Goal: Find specific page/section: Find specific page/section

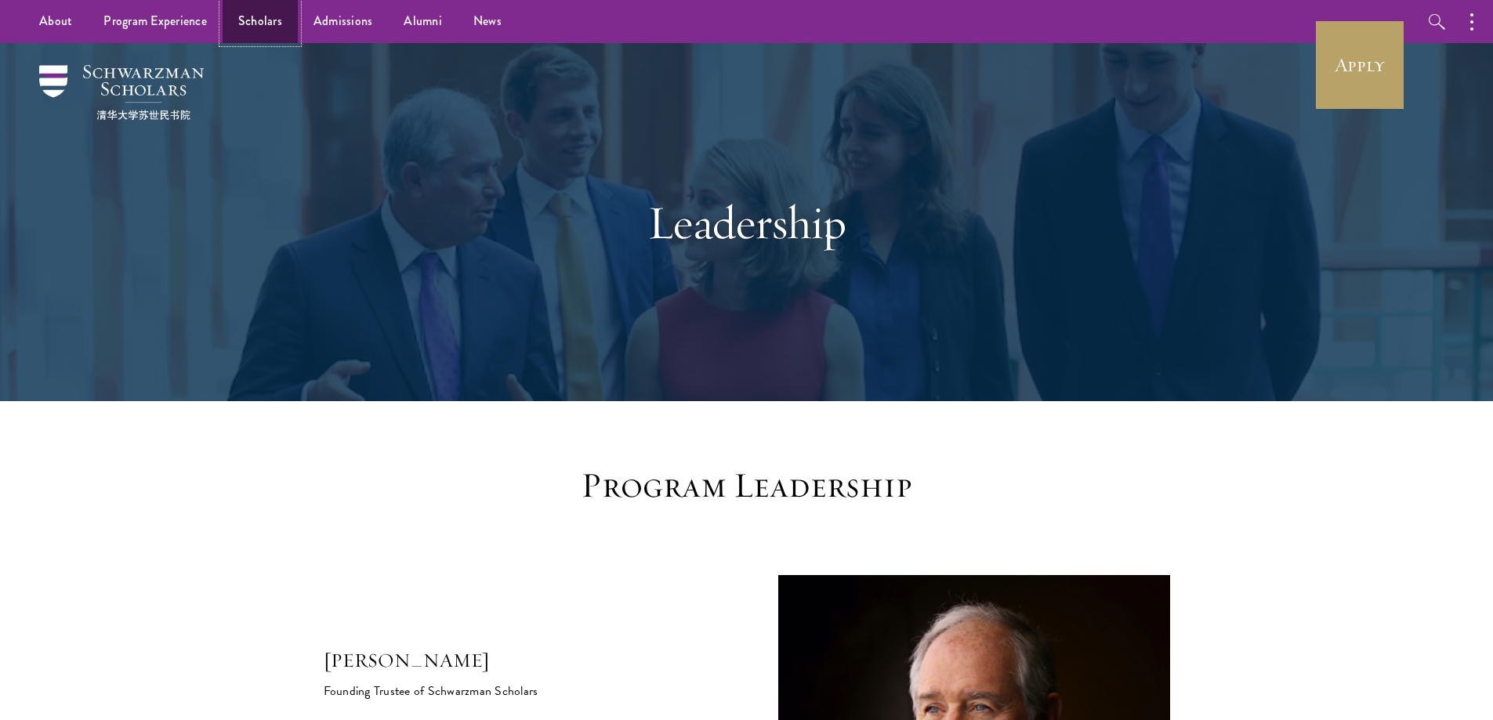
click at [266, 21] on link "Scholars" at bounding box center [260, 21] width 75 height 43
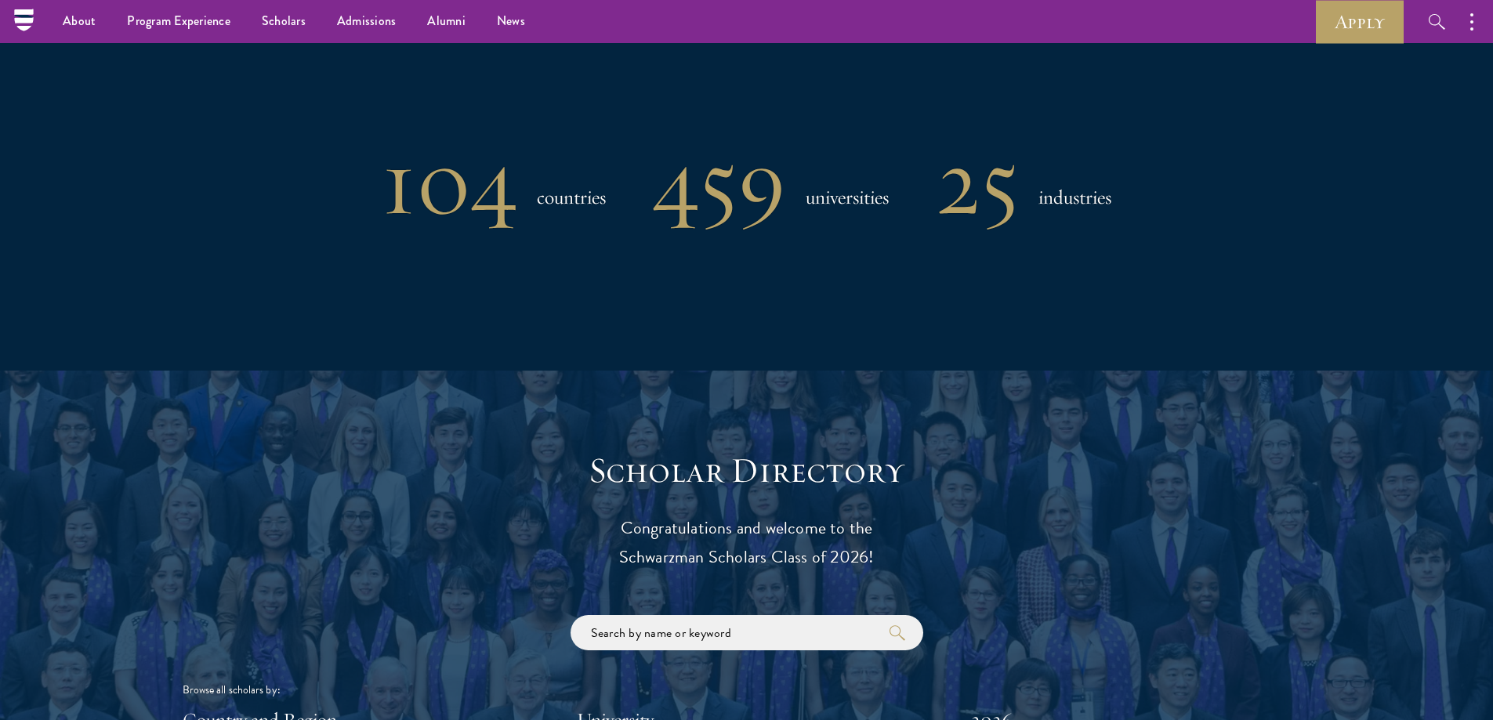
scroll to position [1568, 0]
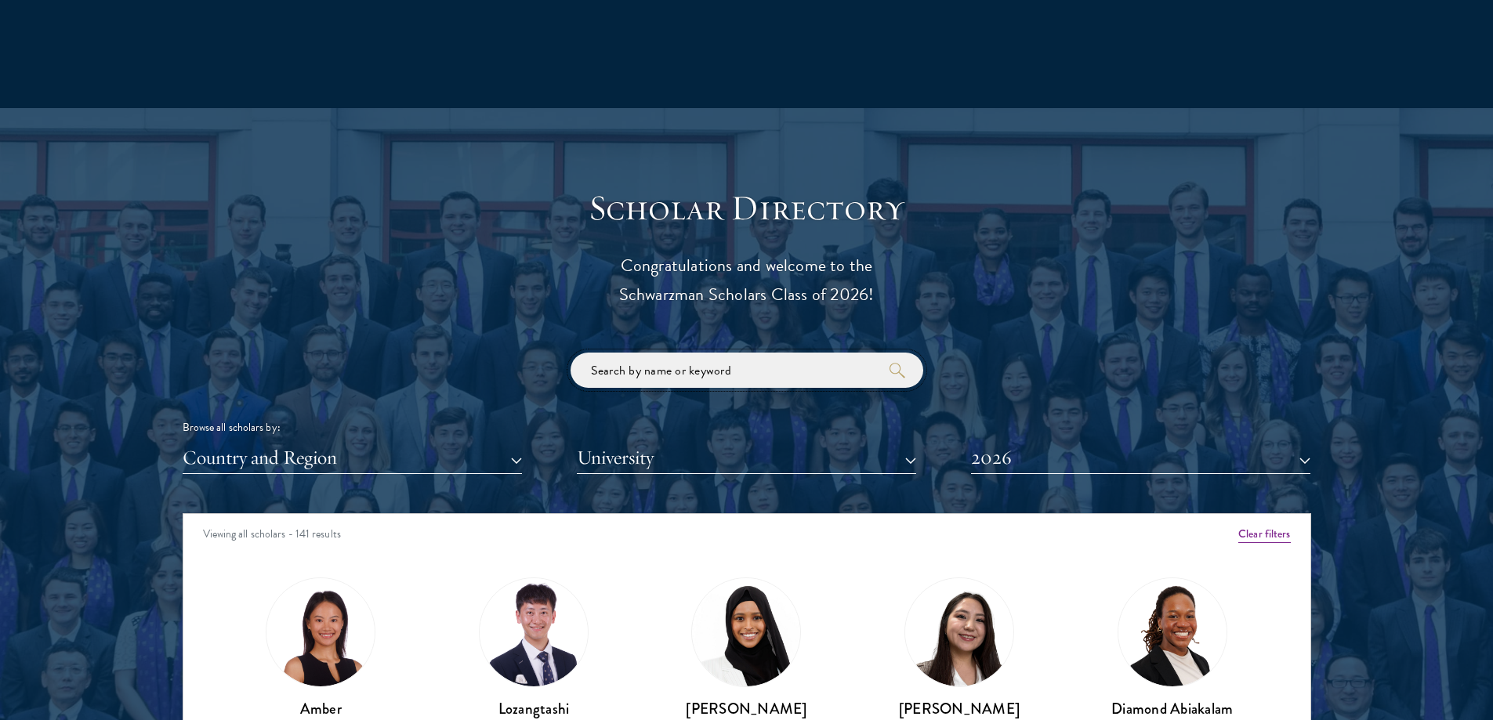
click at [682, 387] on input "search" at bounding box center [747, 370] width 353 height 35
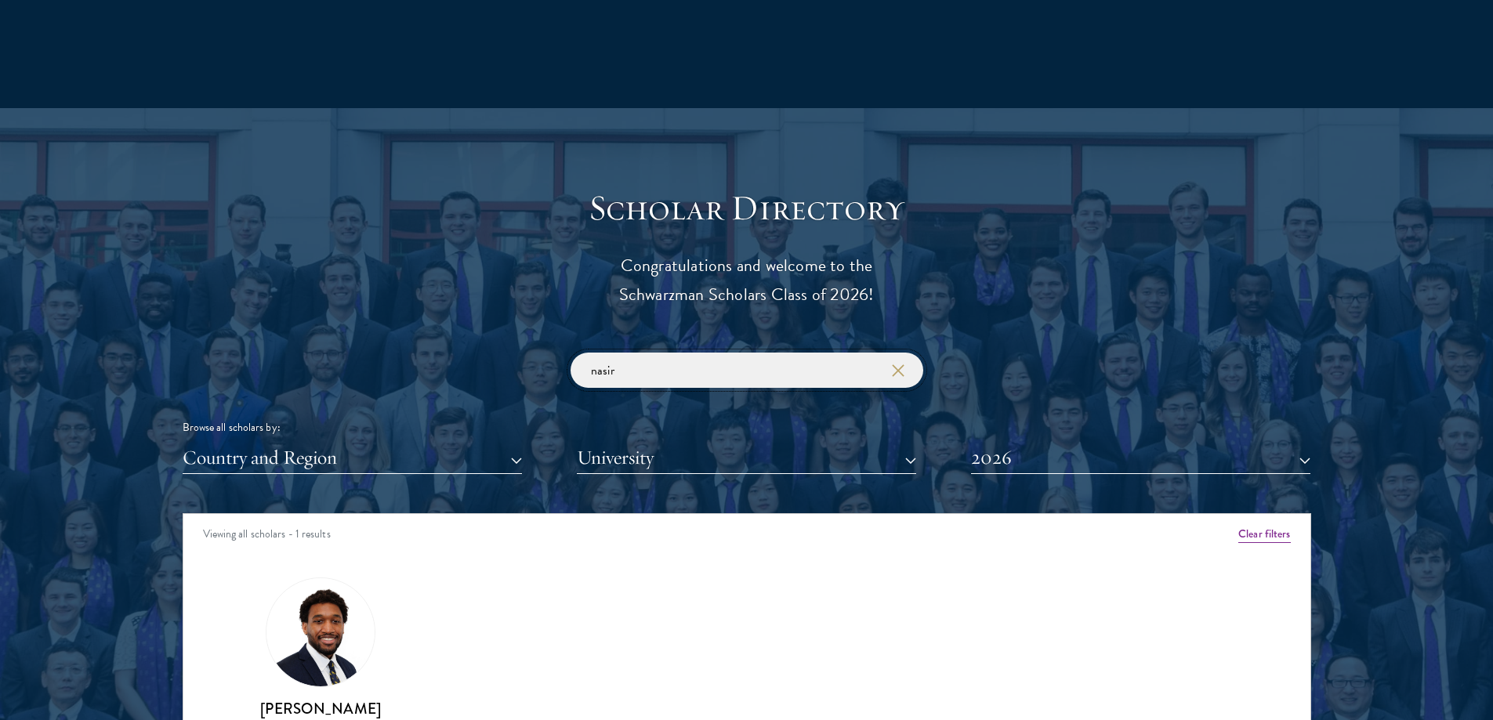
scroll to position [1725, 0]
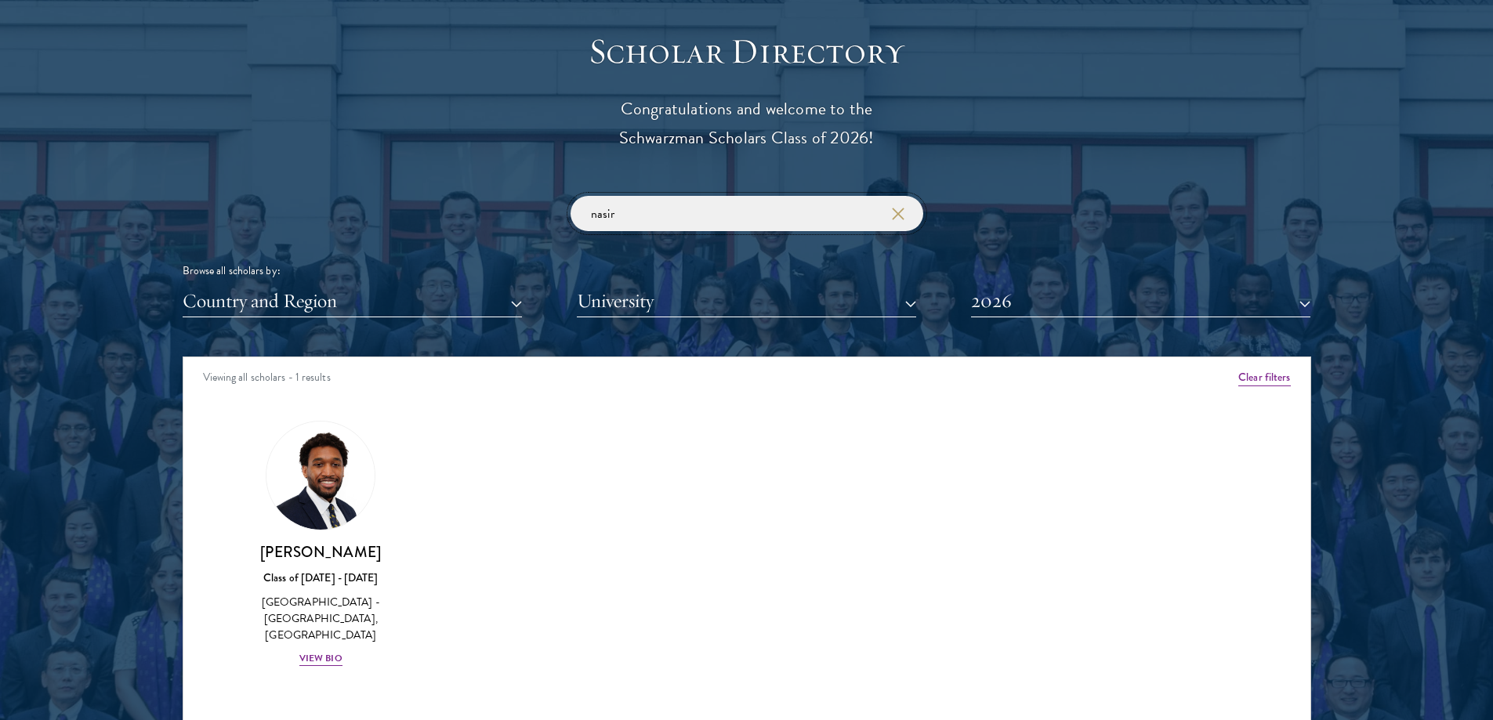
type input "nasir"
